Goal: Task Accomplishment & Management: Manage account settings

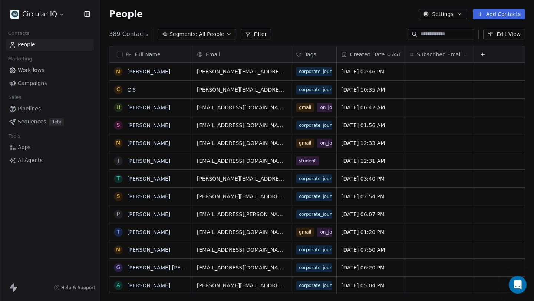
scroll to position [265, 434]
click at [447, 12] on button "Settings" at bounding box center [443, 14] width 48 height 10
click at [35, 252] on html "Circular IQ Contacts People Marketing Workflows Campaigns Sales Pipelines Seque…" at bounding box center [267, 150] width 534 height 301
click at [52, 13] on html "Circular IQ Contacts People Marketing Workflows Campaigns Sales Pipelines Seque…" at bounding box center [267, 150] width 534 height 301
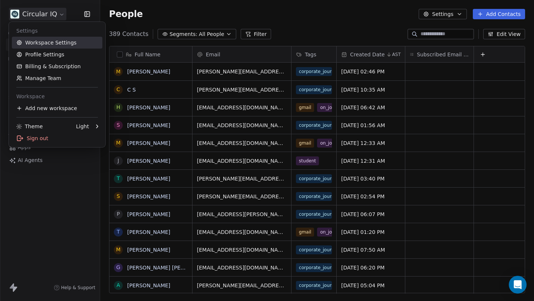
click at [53, 43] on link "Workspace Settings" at bounding box center [57, 43] width 91 height 12
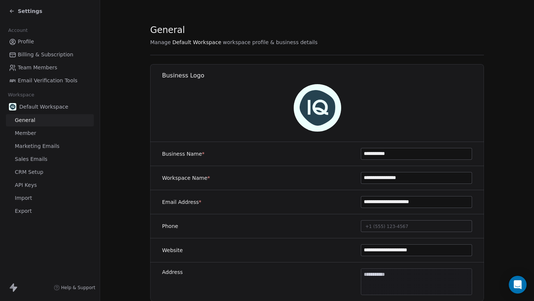
click at [38, 135] on link "Member" at bounding box center [50, 133] width 88 height 12
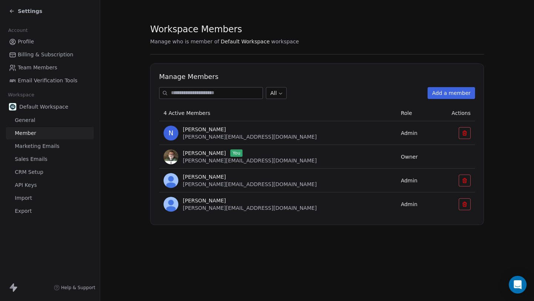
click at [445, 95] on button "Add a member" at bounding box center [451, 93] width 47 height 12
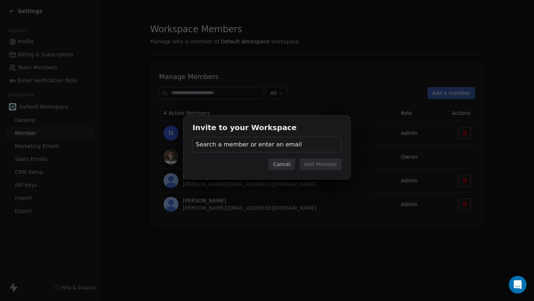
click at [263, 148] on span "Search a member or enter an email" at bounding box center [249, 144] width 106 height 9
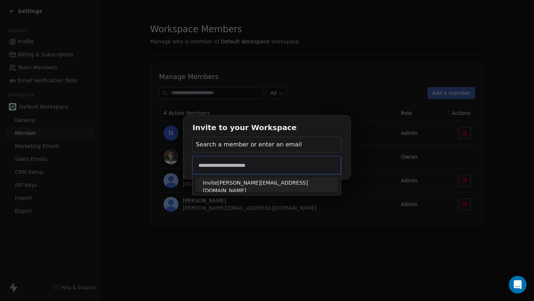
type input "**********"
click at [271, 183] on span "Invite [PERSON_NAME][EMAIL_ADDRESS][DOMAIN_NAME]" at bounding box center [267, 187] width 128 height 16
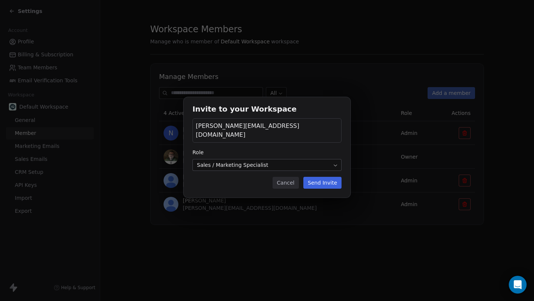
click at [308, 159] on body "Settings Account Profile Billing & Subscription Team Members Email Verification…" at bounding box center [267, 150] width 534 height 301
click at [335, 181] on button "Send Invite" at bounding box center [322, 183] width 38 height 12
